Goal: Navigation & Orientation: Find specific page/section

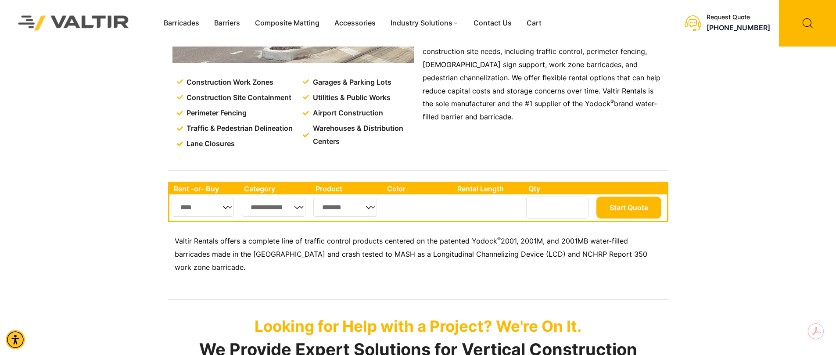
scroll to position [181, 0]
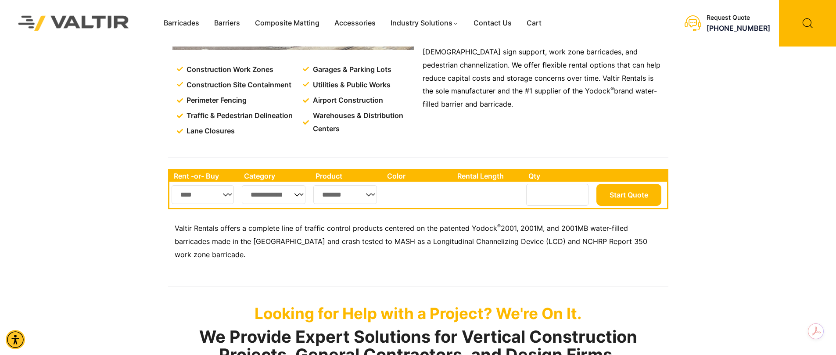
click at [0, 0] on div at bounding box center [0, 0] width 0 height 0
click at [255, 198] on select "**********" at bounding box center [274, 194] width 64 height 19
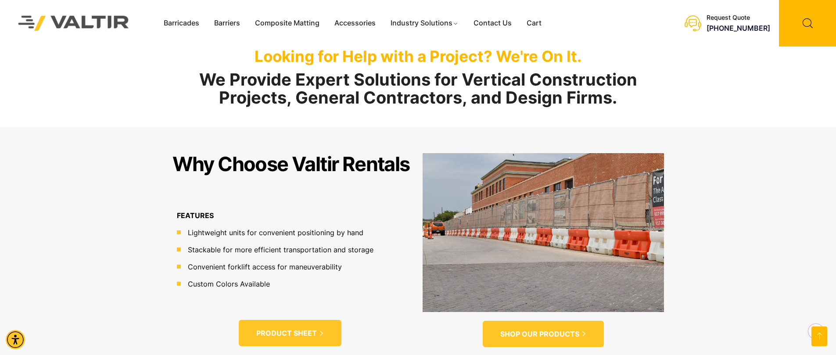
scroll to position [439, 0]
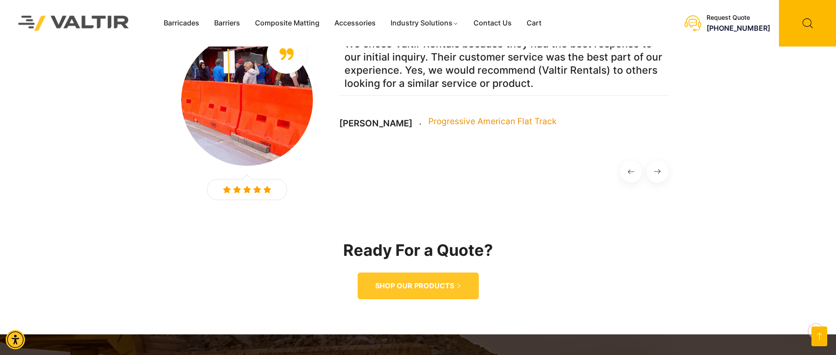
scroll to position [997, 0]
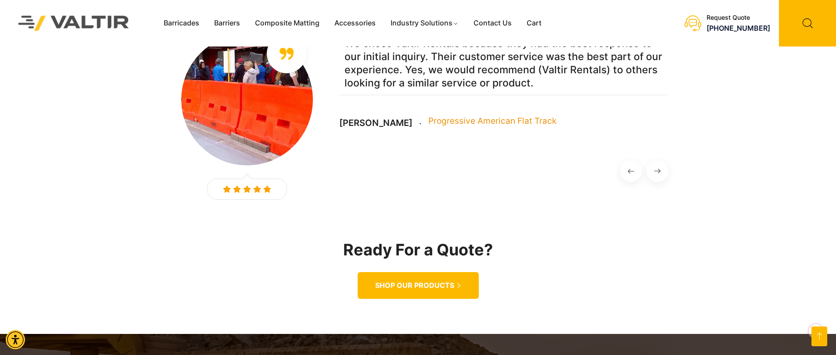
click at [412, 281] on span "SHOP OUR PRODUCTS" at bounding box center [414, 285] width 79 height 9
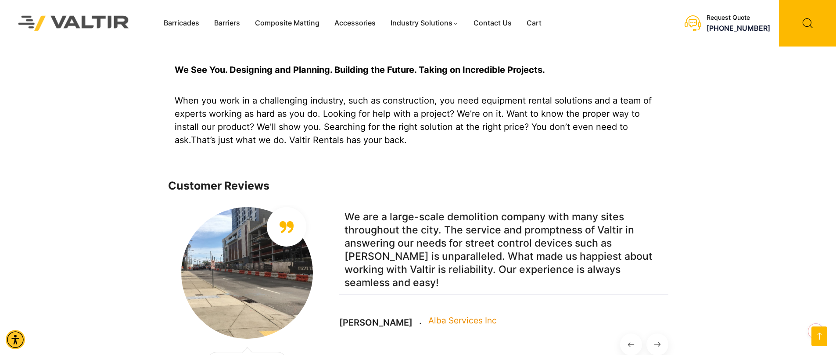
scroll to position [583, 0]
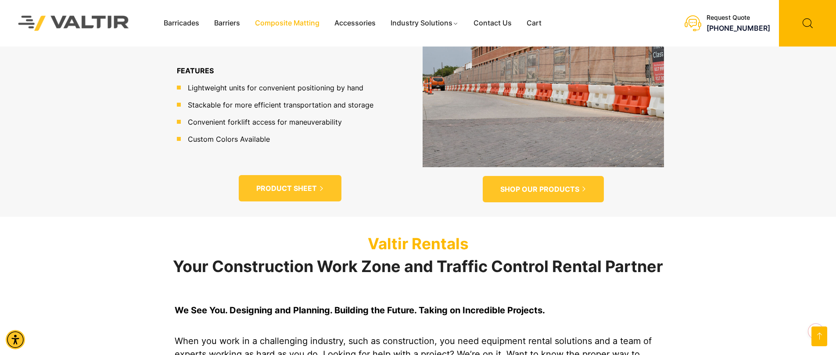
click at [310, 19] on link "Composite Matting" at bounding box center [287, 23] width 79 height 13
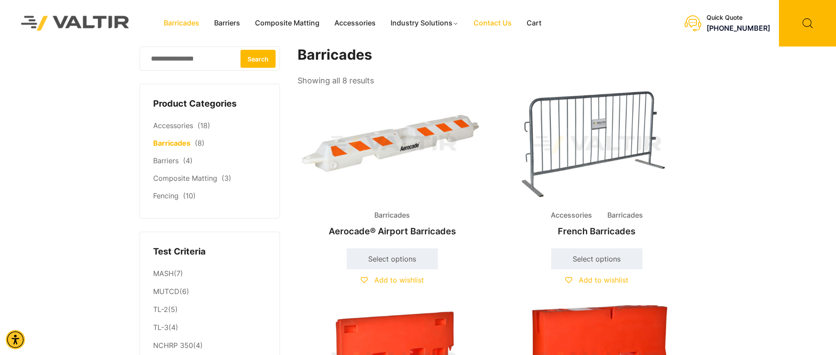
click at [492, 21] on link "Contact Us" at bounding box center [492, 23] width 53 height 13
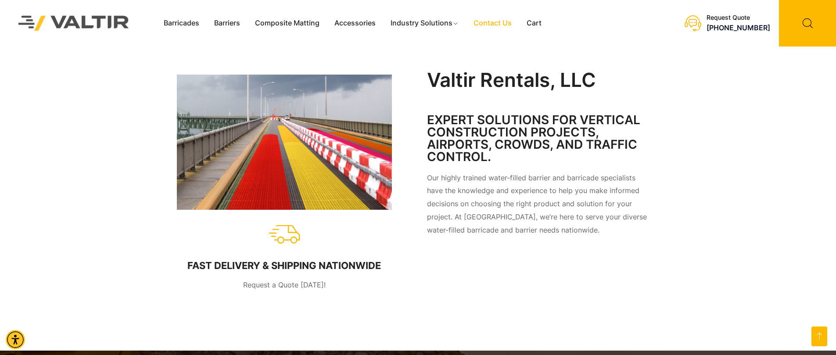
scroll to position [384, 0]
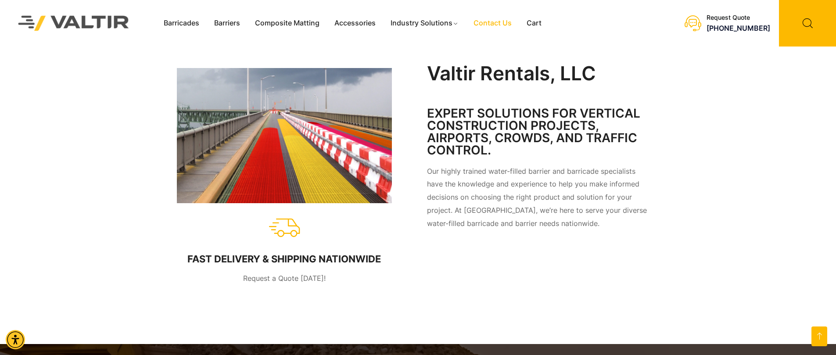
click at [276, 249] on div "FAST DELIVERY & SHIPPING NATIONWIDE Request a Quote [DATE]!" at bounding box center [284, 268] width 194 height 38
click at [261, 253] on div "FAST DELIVERY & SHIPPING NATIONWIDE" at bounding box center [284, 258] width 194 height 11
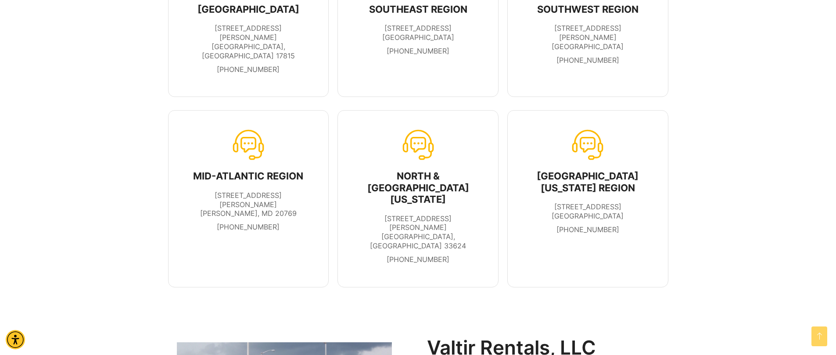
scroll to position [0, 0]
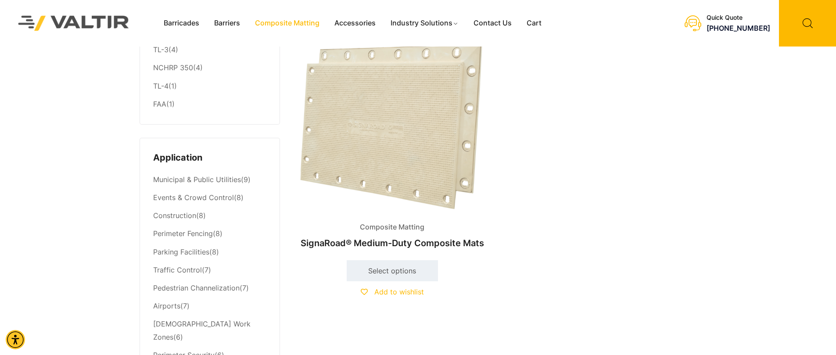
scroll to position [280, 0]
